Goal: Check status: Check status

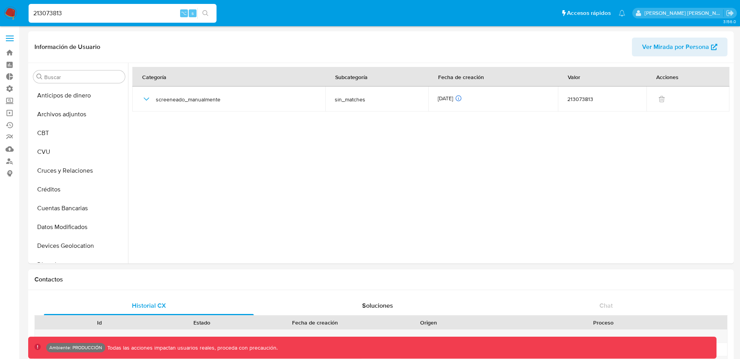
select select "10"
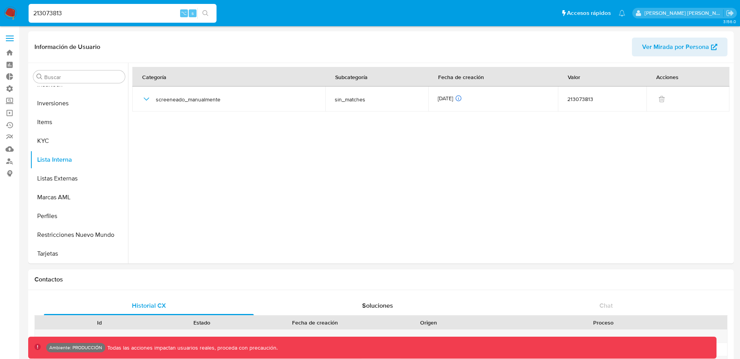
click at [45, 13] on input "213073813" at bounding box center [123, 13] width 188 height 10
paste input "707006334"
type input "707006334"
click at [57, 173] on button "Listas Externas" at bounding box center [76, 178] width 92 height 19
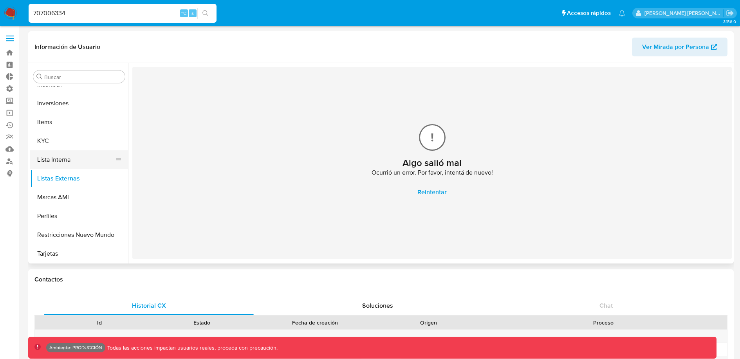
click at [57, 157] on button "Lista Interna" at bounding box center [76, 159] width 92 height 19
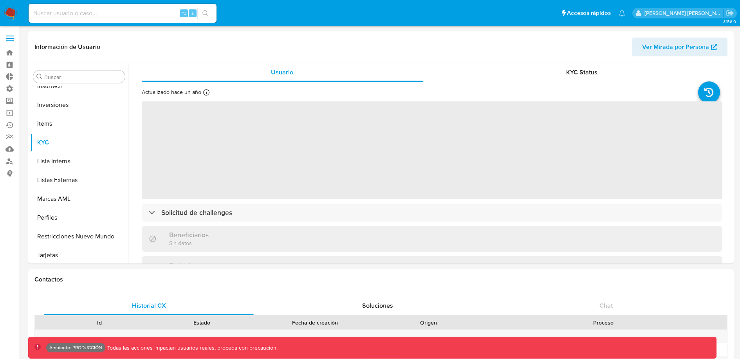
scroll to position [368, 0]
select select "10"
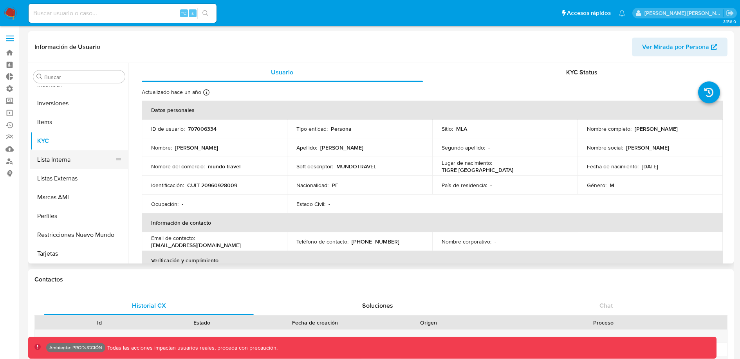
click at [78, 155] on button "Lista Interna" at bounding box center [76, 159] width 92 height 19
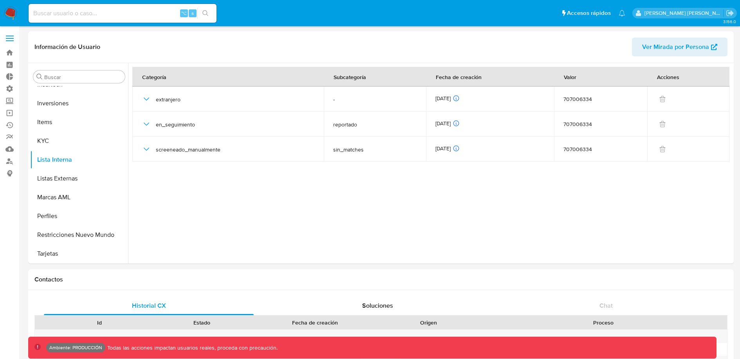
click at [123, 10] on input at bounding box center [123, 13] width 188 height 10
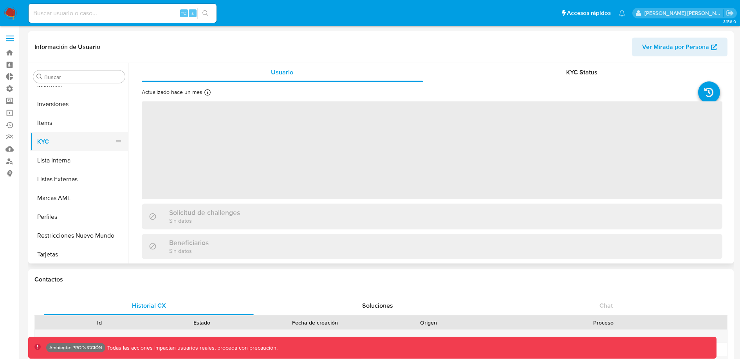
scroll to position [368, 0]
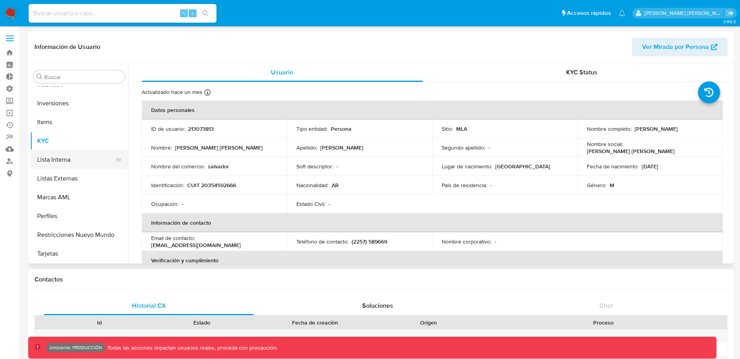
click at [76, 153] on button "Lista Interna" at bounding box center [76, 159] width 92 height 19
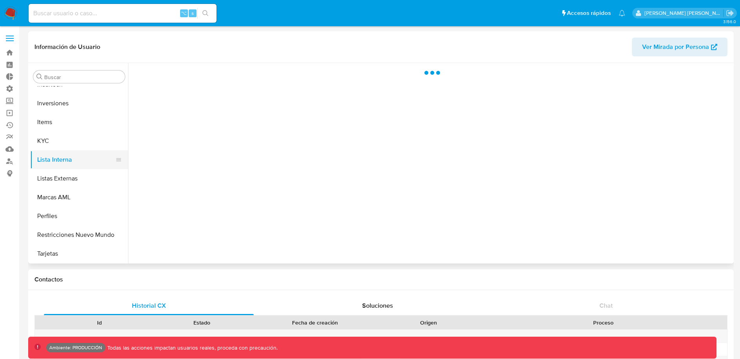
select select "10"
